Goal: Task Accomplishment & Management: Manage account settings

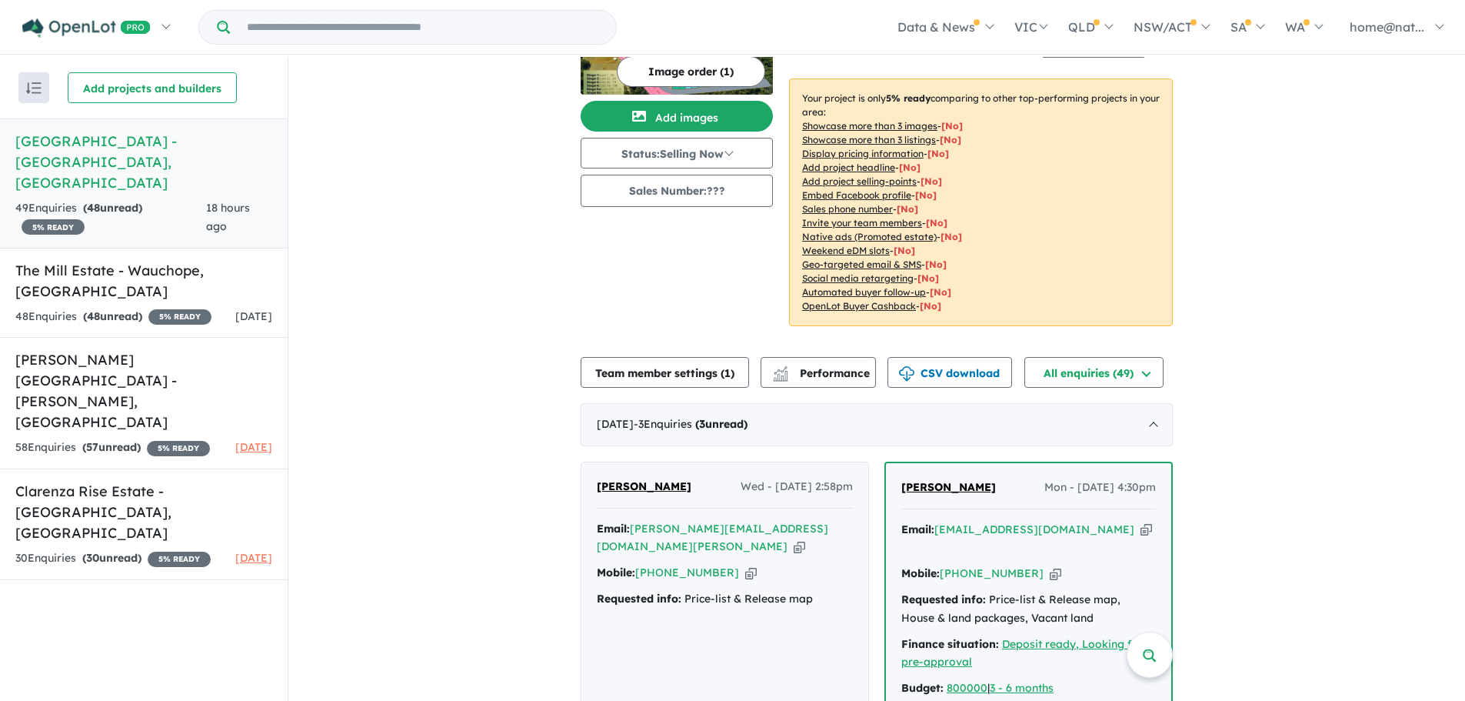
scroll to position [308, 0]
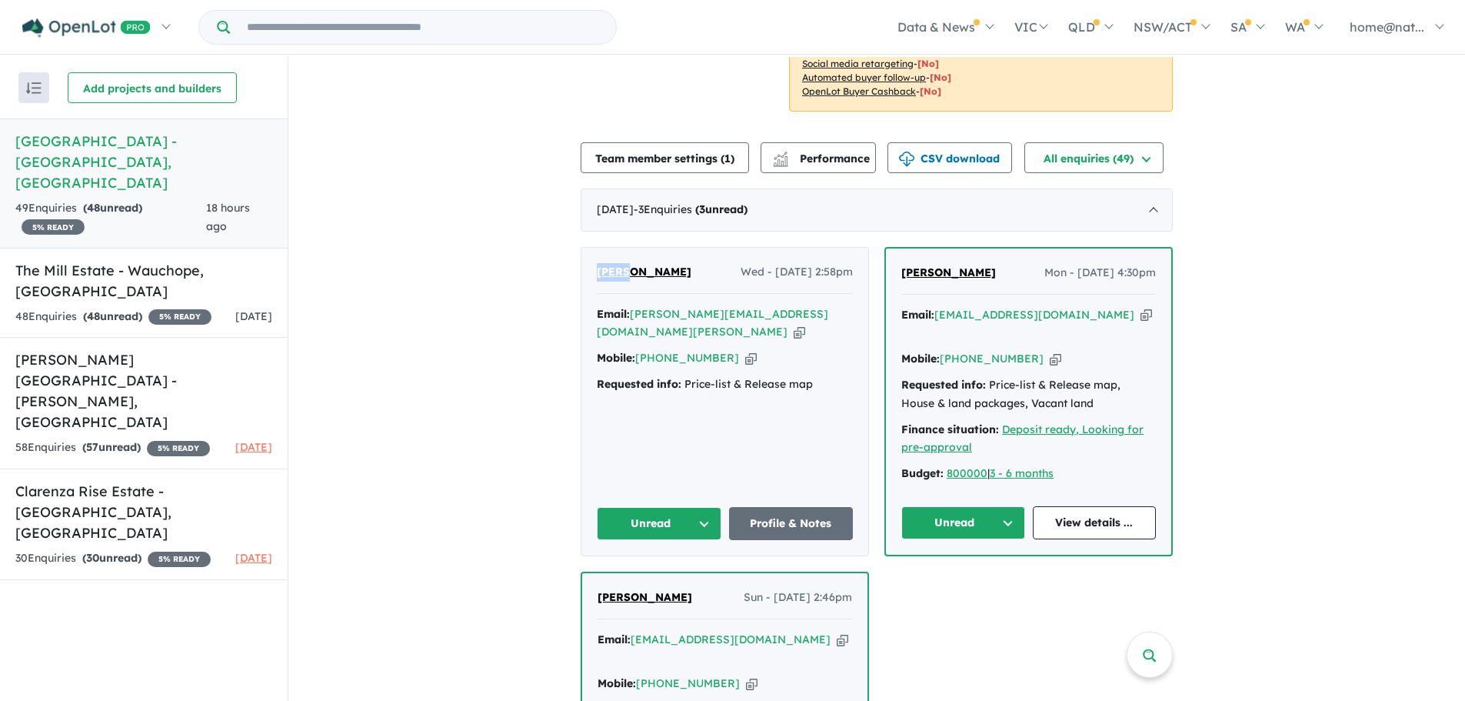
drag, startPoint x: 621, startPoint y: 261, endPoint x: 590, endPoint y: 264, distance: 31.6
click at [590, 264] on div "[PERSON_NAME] Wed - [DATE] 2:58pm Email: [PERSON_NAME][EMAIL_ADDRESS][DOMAIN_NA…" at bounding box center [724, 402] width 287 height 308
copy span "[PERSON_NAME]"
drag, startPoint x: 661, startPoint y: 256, endPoint x: 626, endPoint y: 260, distance: 35.6
click at [626, 263] on div "[PERSON_NAME] Wed - [DATE] 2:58pm" at bounding box center [725, 278] width 256 height 31
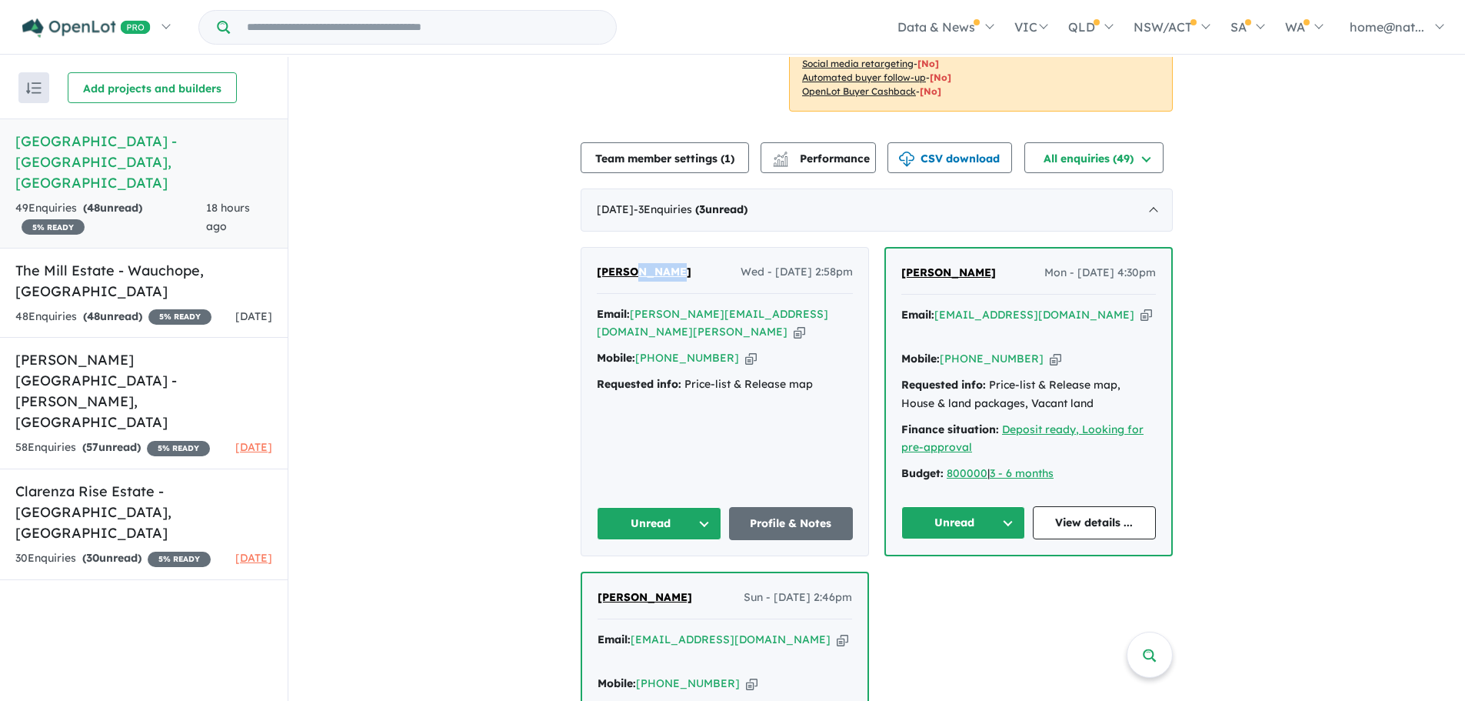
copy span "[PERSON_NAME]"
click at [794, 324] on icon "button" at bounding box center [800, 332] width 12 height 16
click at [745, 350] on icon "button" at bounding box center [751, 358] width 12 height 16
drag, startPoint x: 809, startPoint y: 364, endPoint x: 564, endPoint y: 364, distance: 245.3
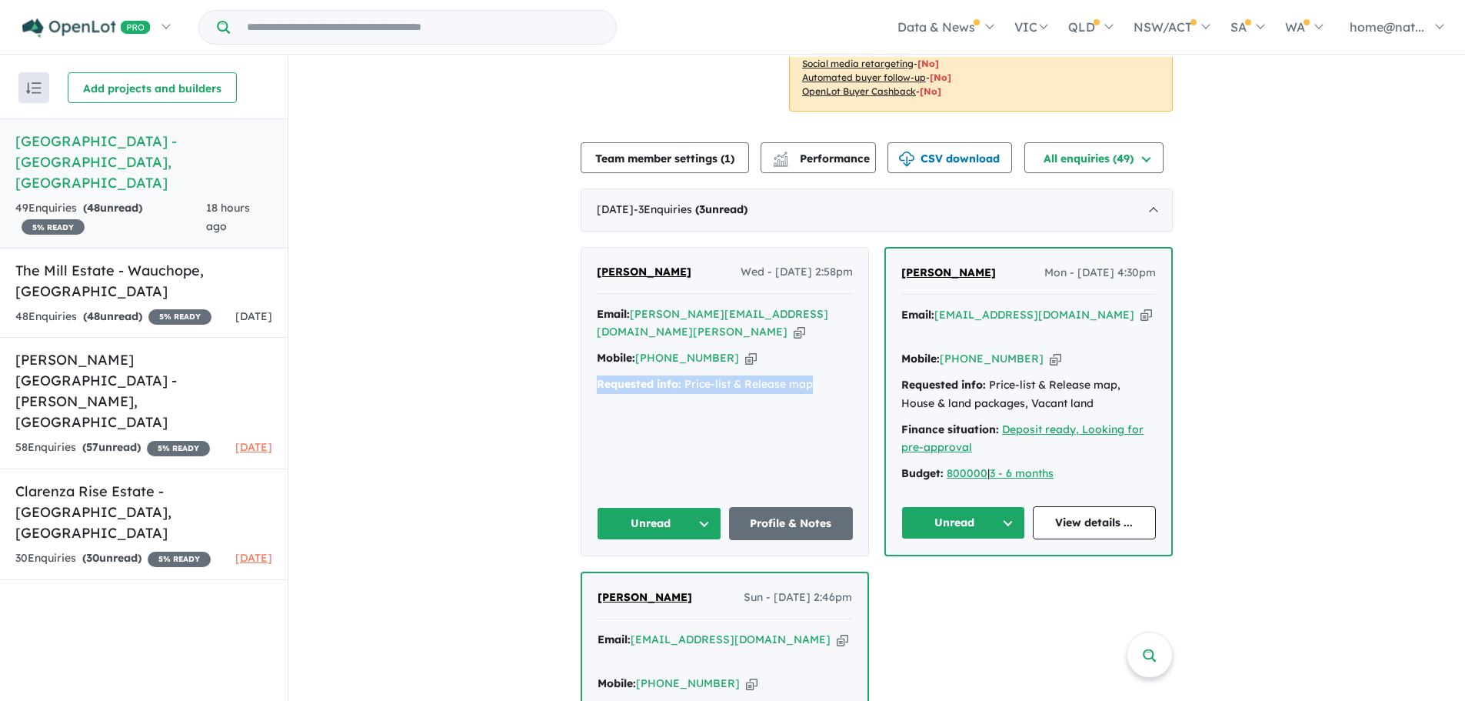
copy div "Requested info: Price-list & Release map"
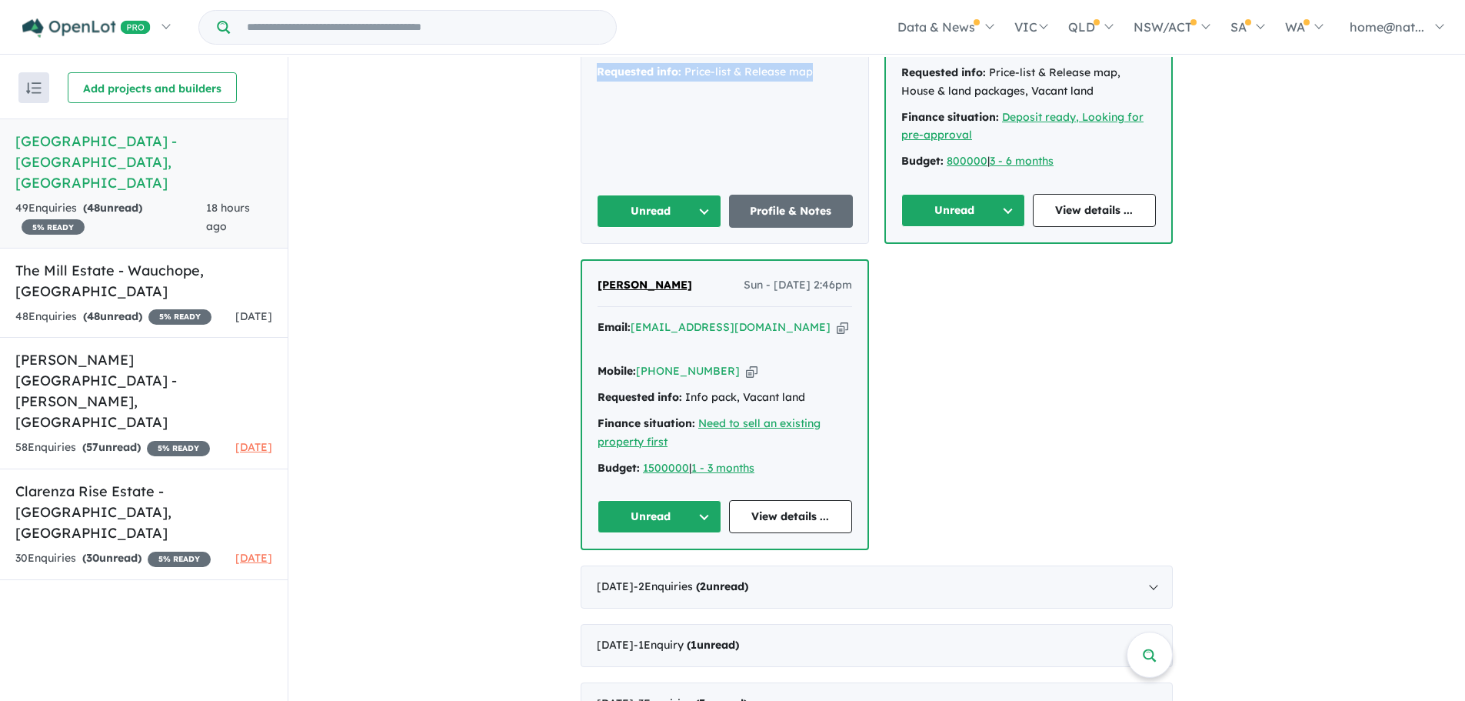
scroll to position [461, 0]
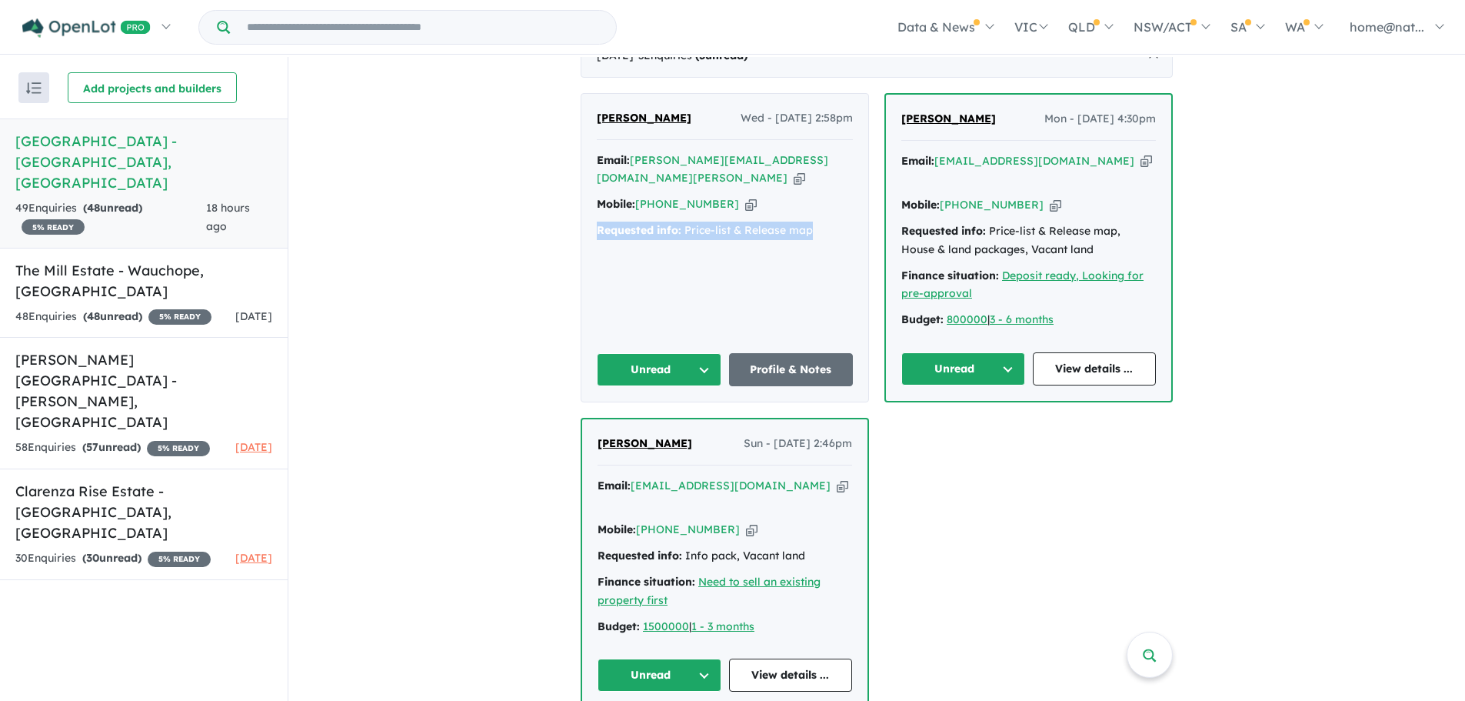
click at [692, 353] on button "Unread" at bounding box center [659, 369] width 125 height 33
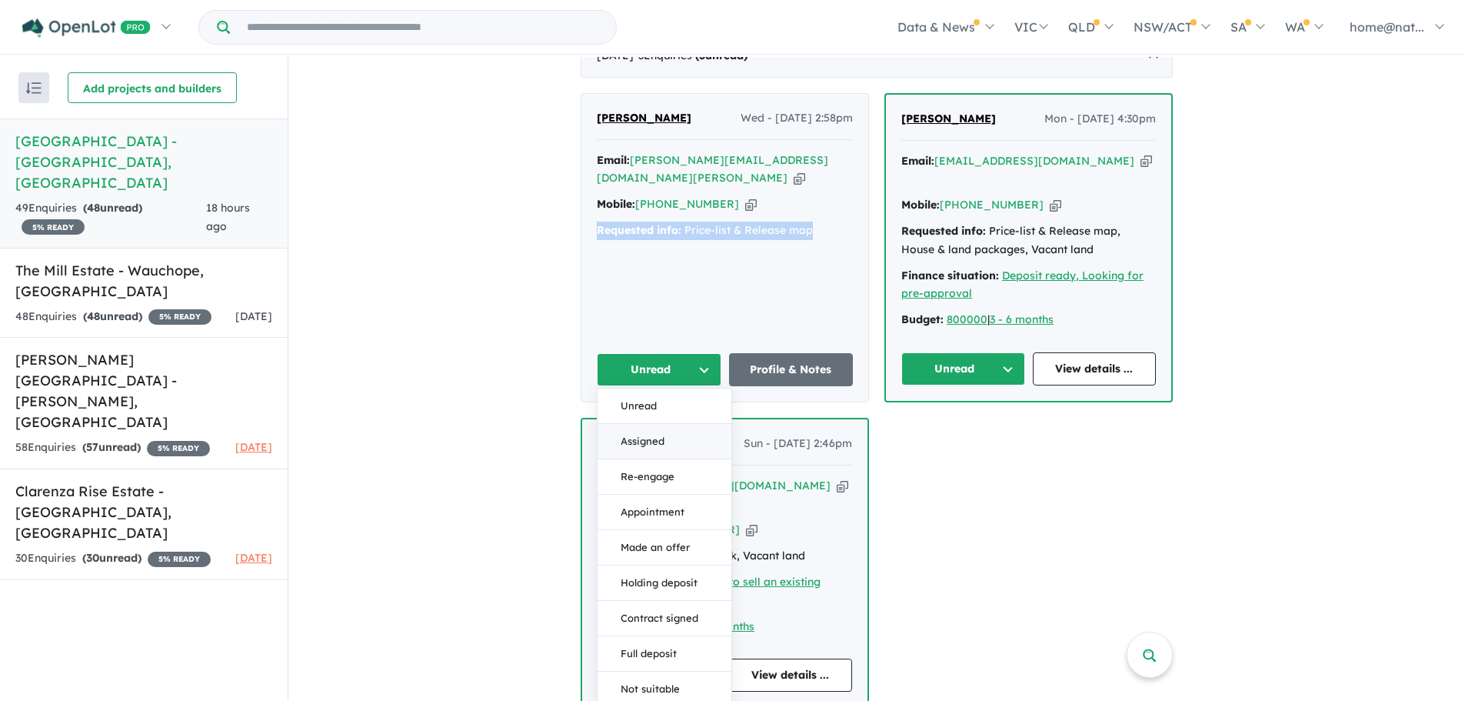
click at [681, 424] on button "Assigned" at bounding box center [664, 441] width 134 height 35
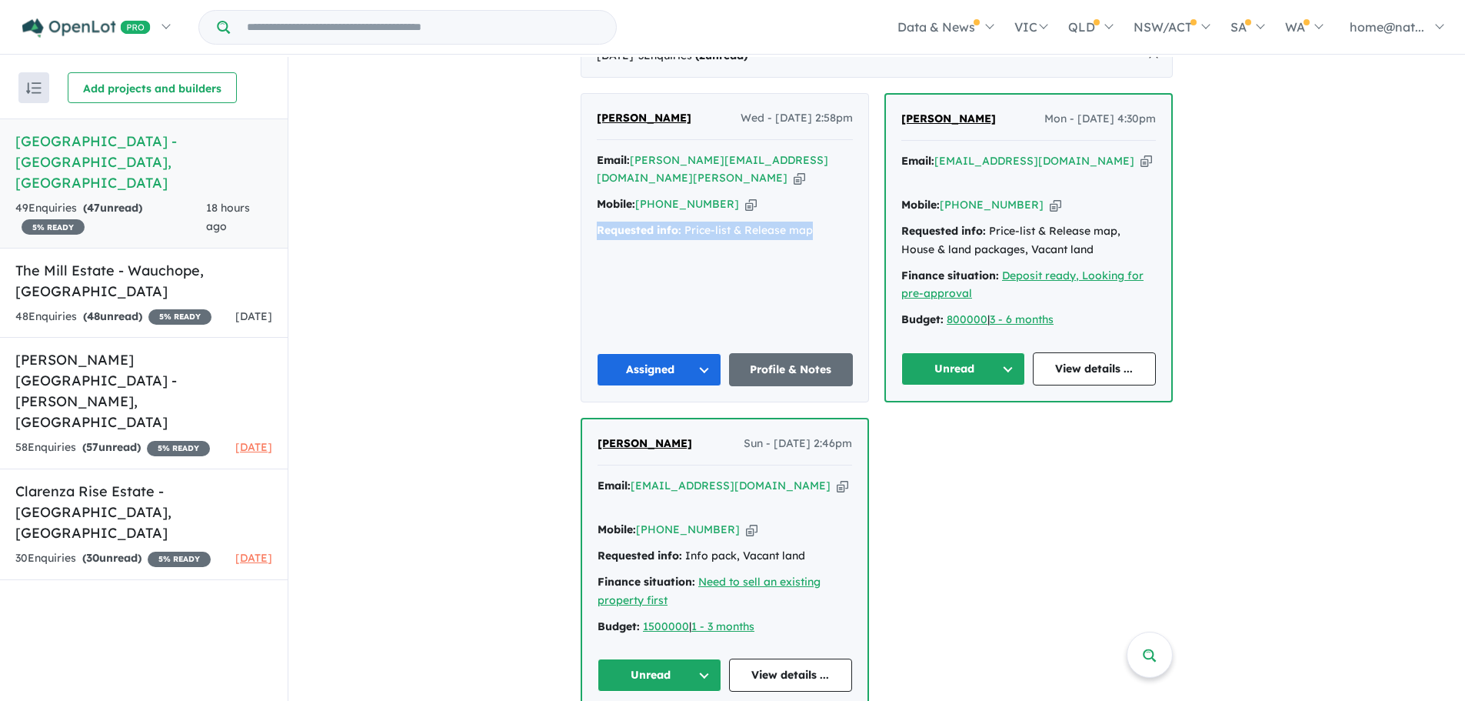
click at [687, 658] on button "Unread" at bounding box center [659, 674] width 124 height 33
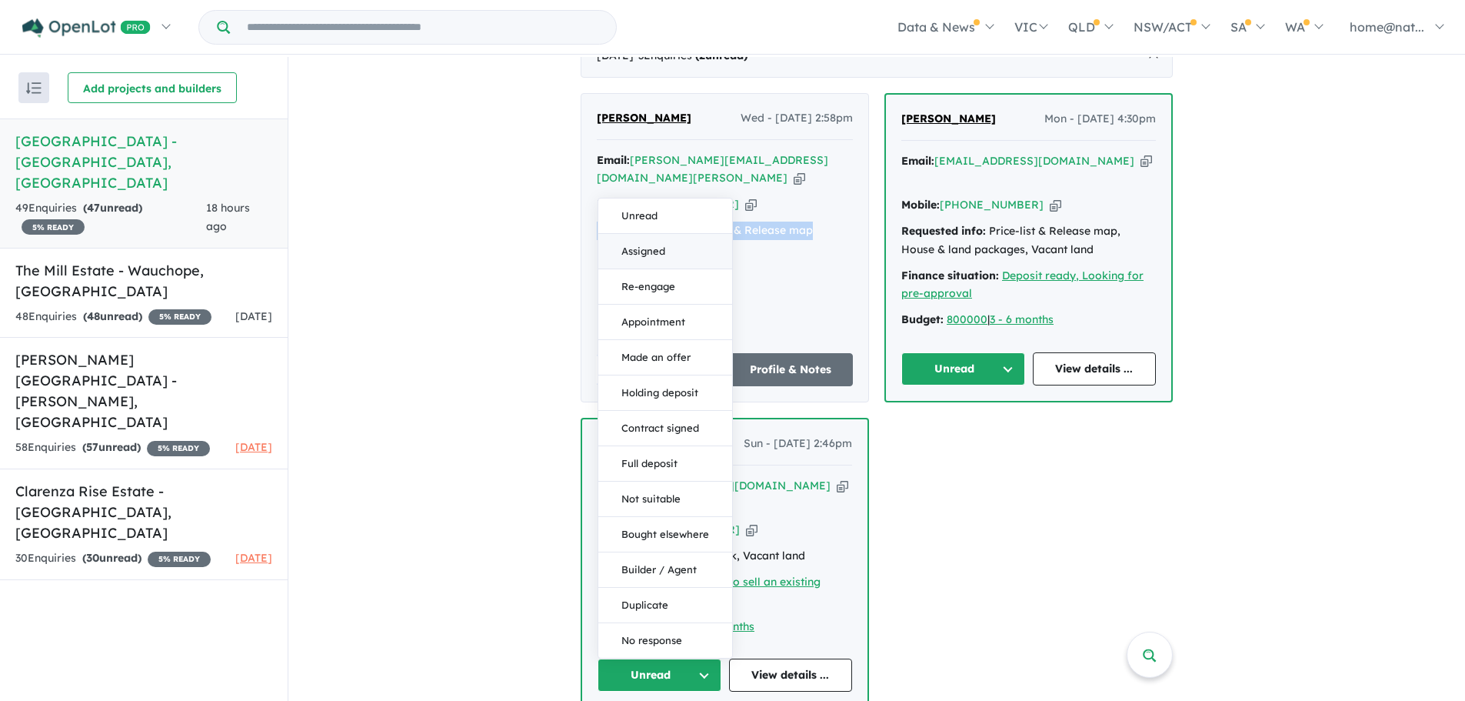
click at [655, 234] on button "Assigned" at bounding box center [665, 251] width 134 height 35
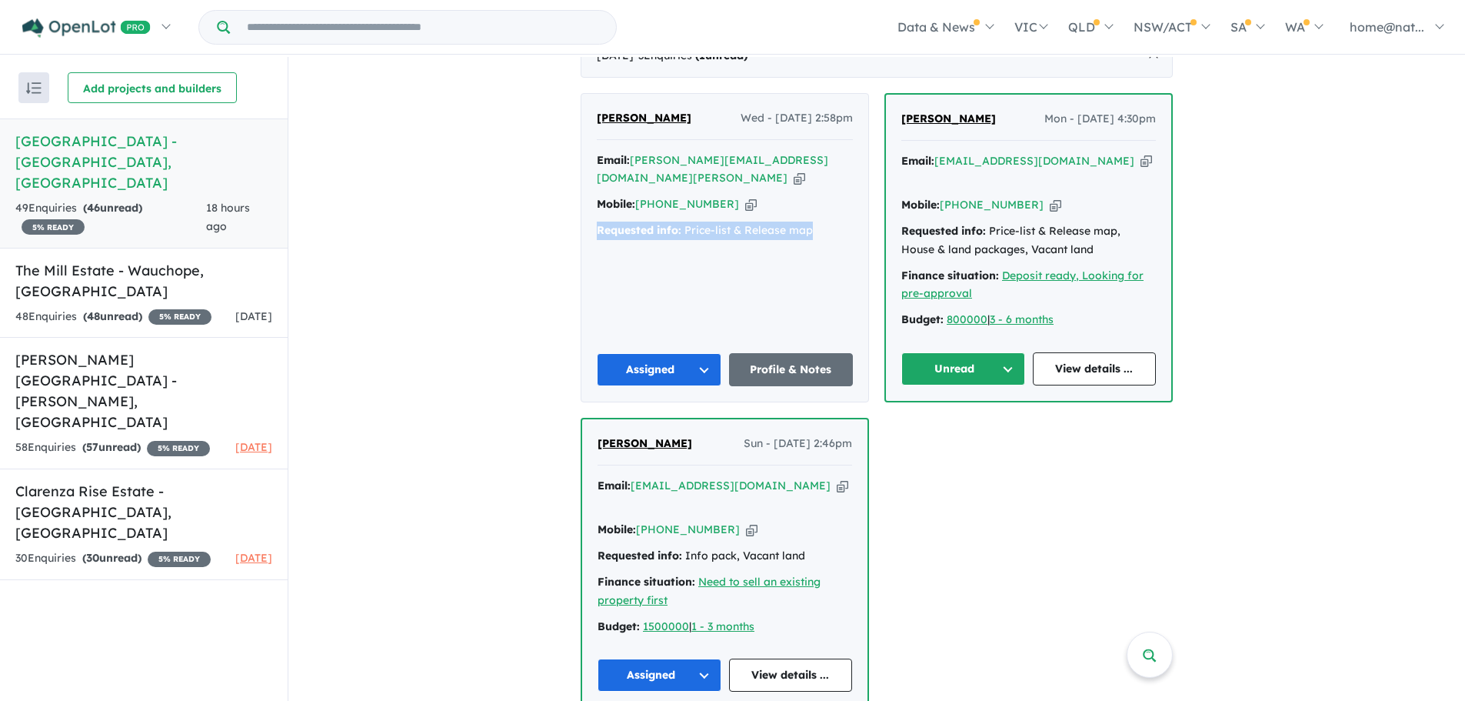
click at [1013, 352] on button "Unread" at bounding box center [963, 368] width 124 height 33
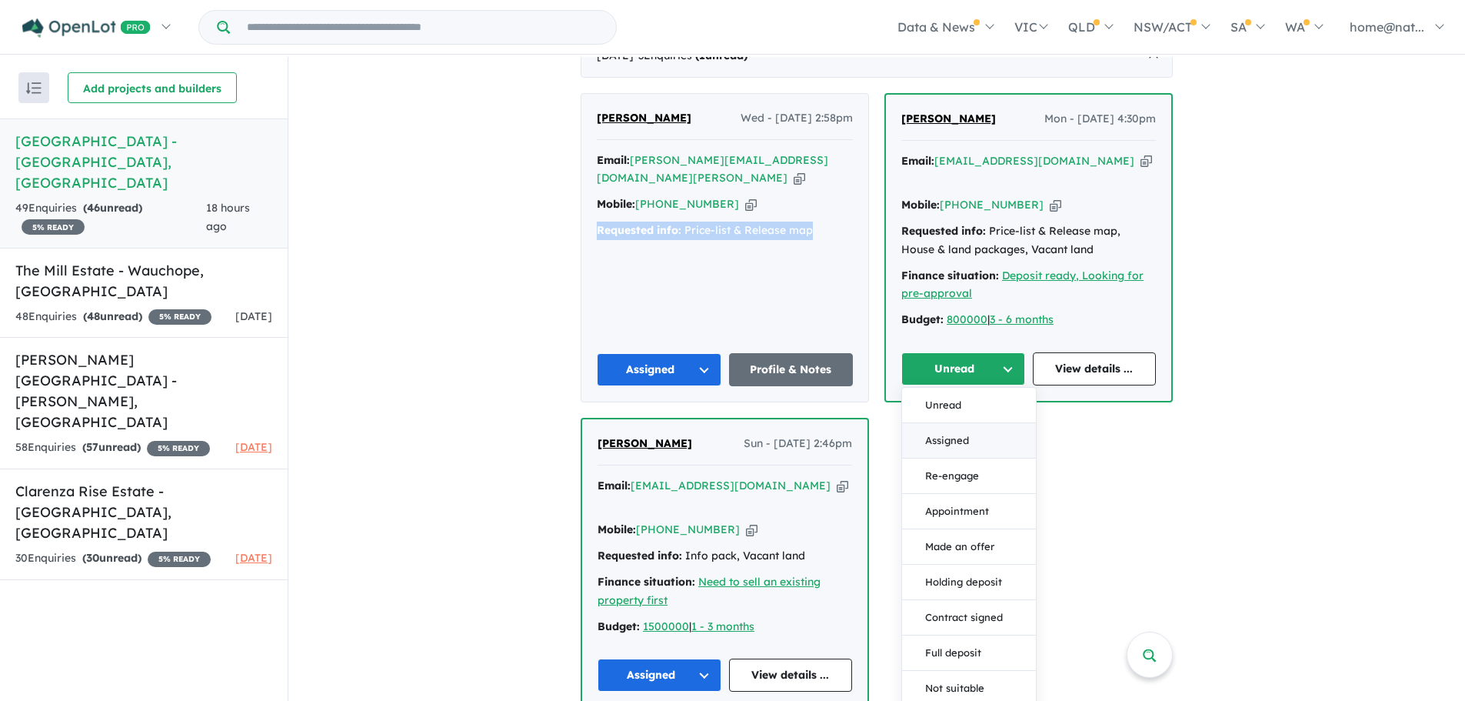
click at [962, 423] on button "Assigned" at bounding box center [969, 440] width 134 height 35
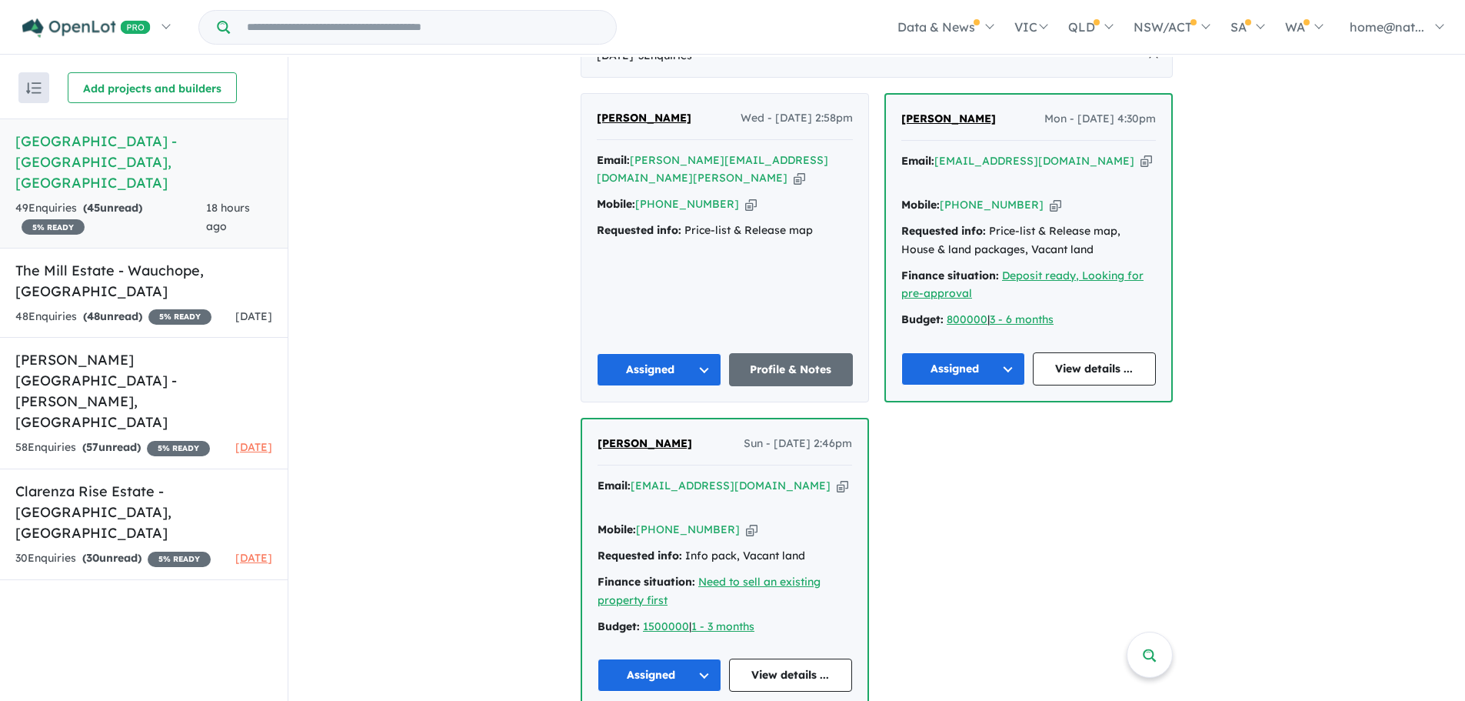
click at [953, 418] on div "[PERSON_NAME] Wed - [DATE] 2:58pm Email: [PERSON_NAME][EMAIL_ADDRESS][DOMAIN_NA…" at bounding box center [877, 401] width 592 height 616
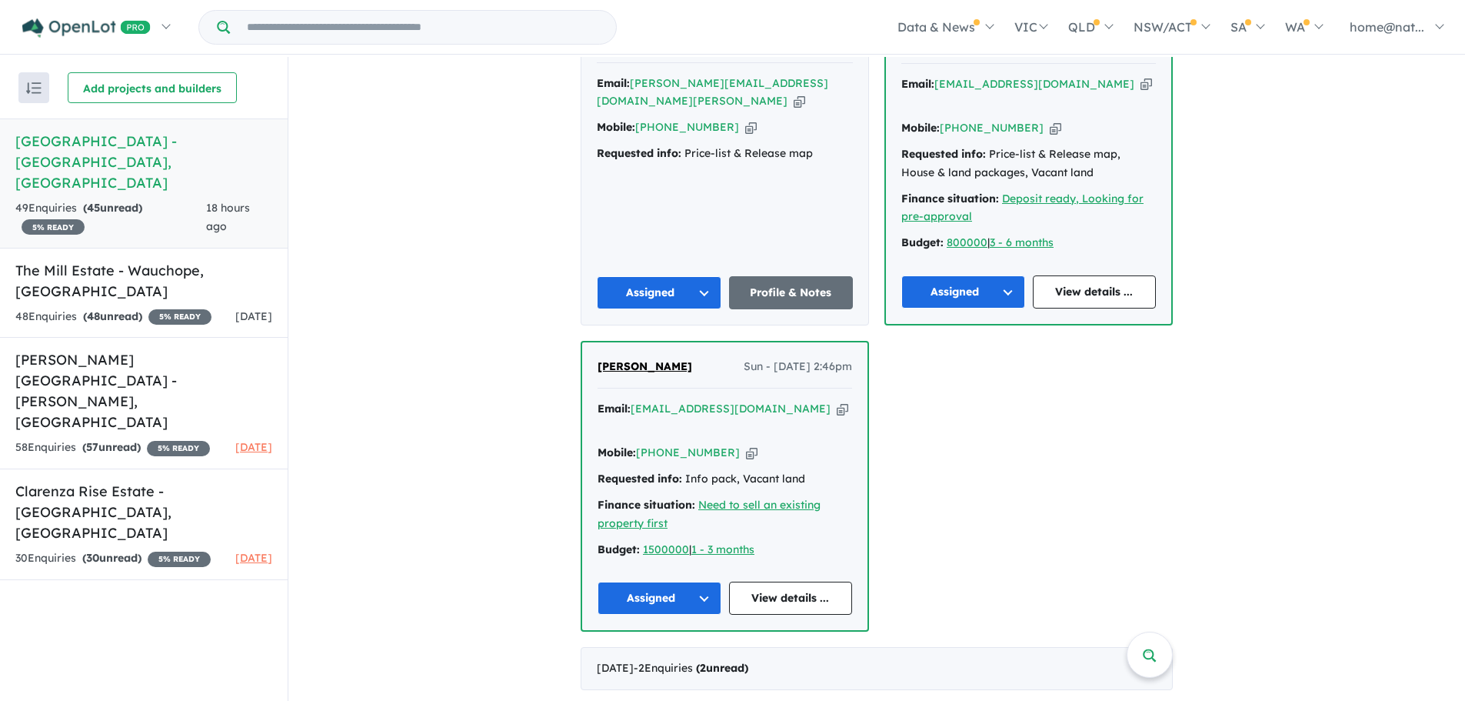
click at [980, 275] on button "Assigned" at bounding box center [963, 291] width 124 height 33
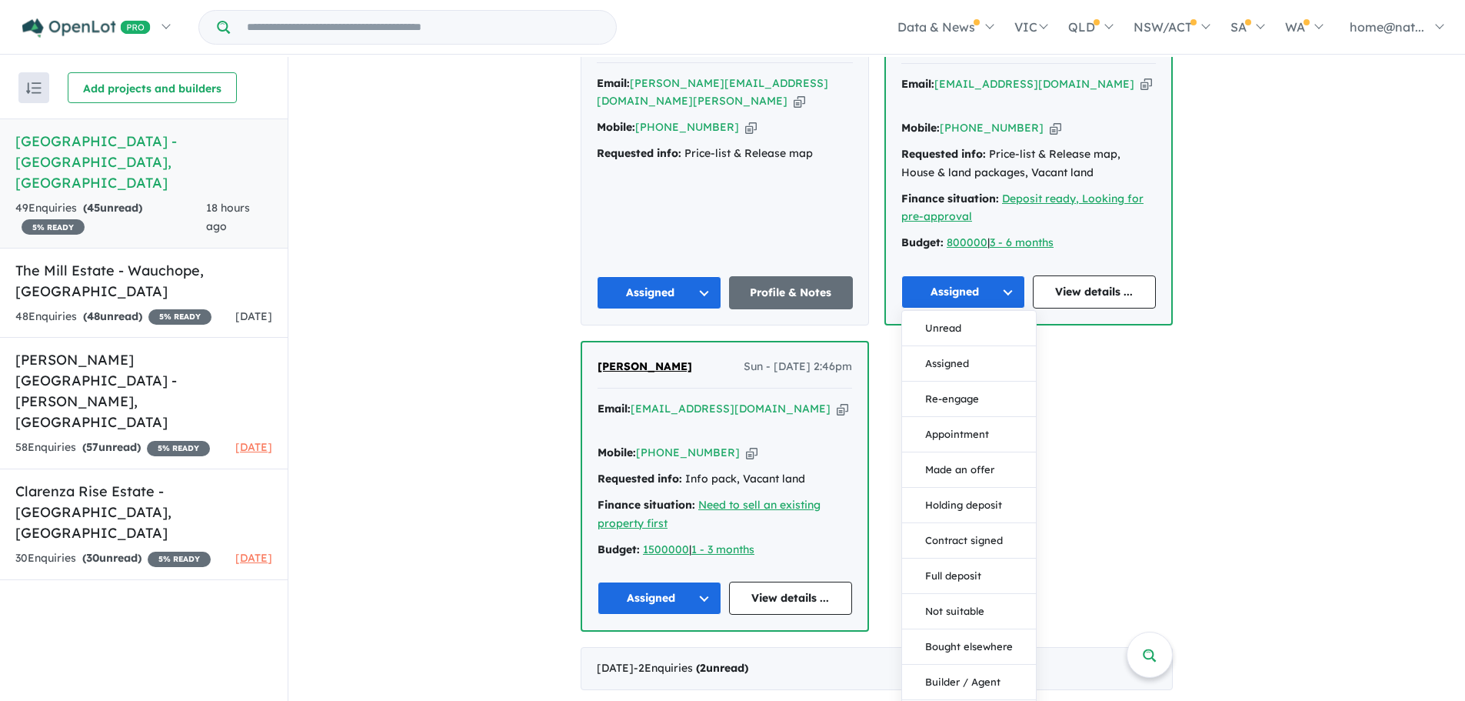
click at [1123, 372] on div "[PERSON_NAME] Wed - [DATE] 2:58pm Email: [PERSON_NAME][EMAIL_ADDRESS][DOMAIN_NA…" at bounding box center [877, 324] width 592 height 616
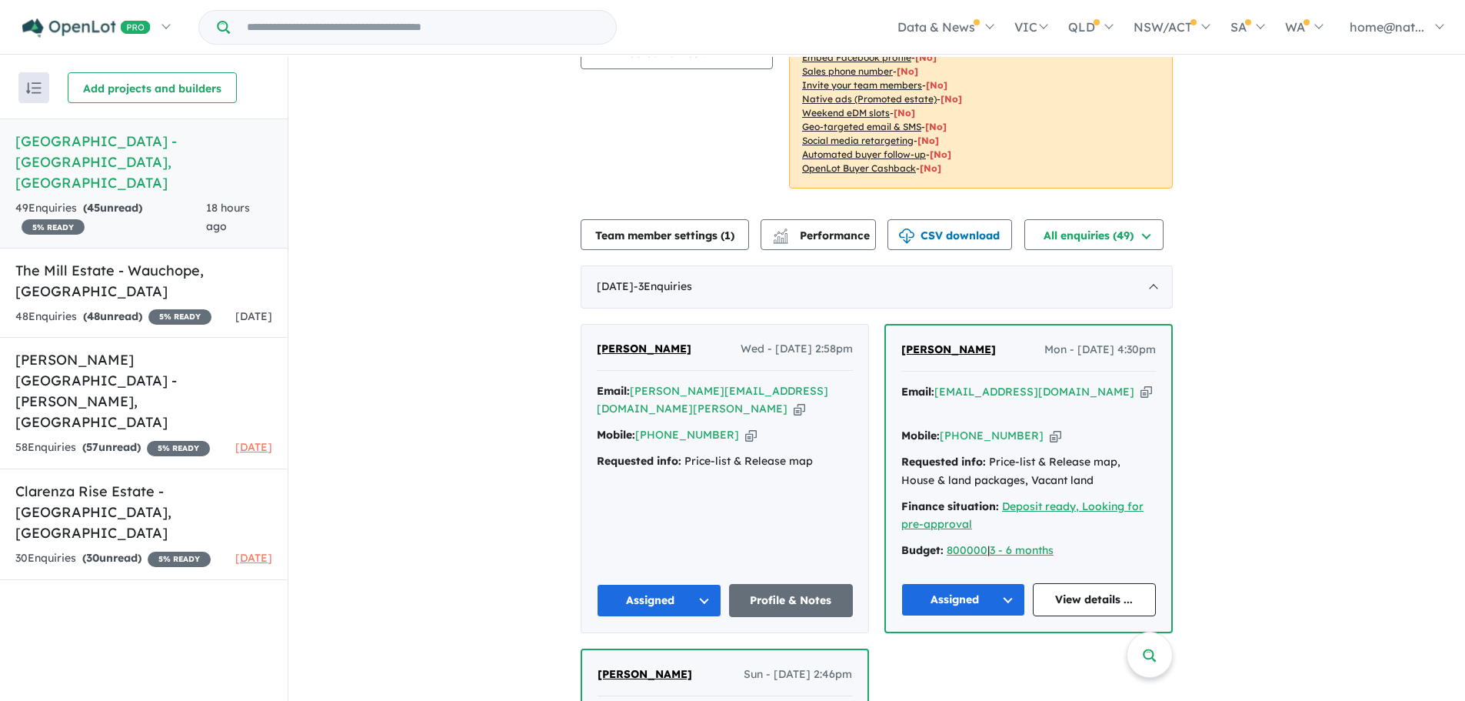
scroll to position [0, 0]
